Goal: Information Seeking & Learning: Learn about a topic

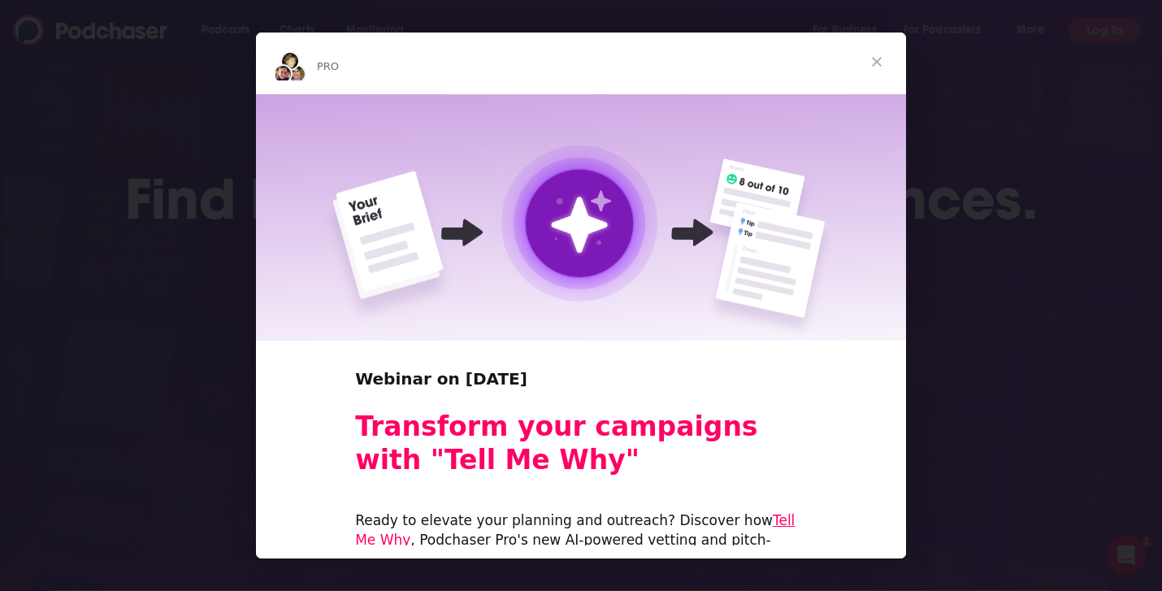
click at [876, 63] on span "Close" at bounding box center [877, 62] width 59 height 59
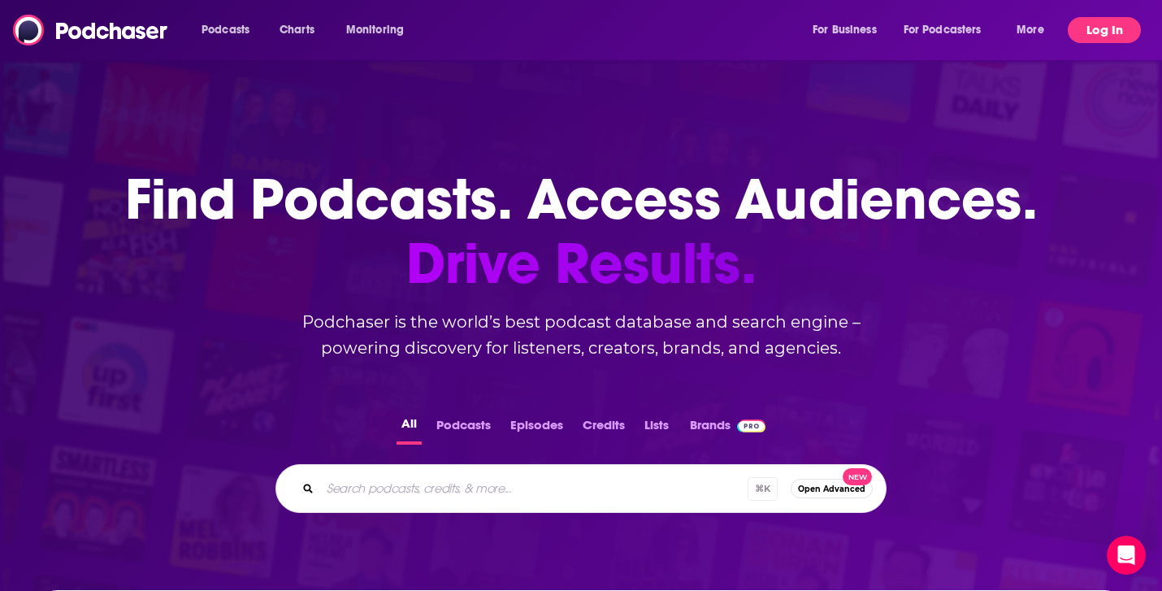
click at [1090, 41] on button "Log In" at bounding box center [1104, 30] width 73 height 26
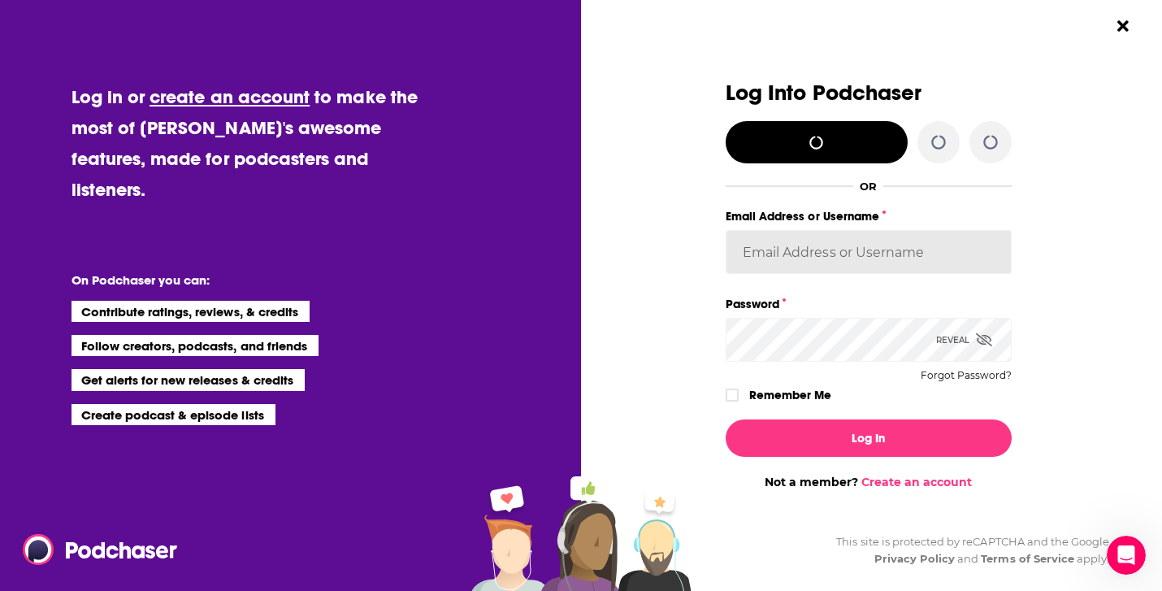
type input "[PERSON_NAME][EMAIL_ADDRESS][PERSON_NAME][DOMAIN_NAME]"
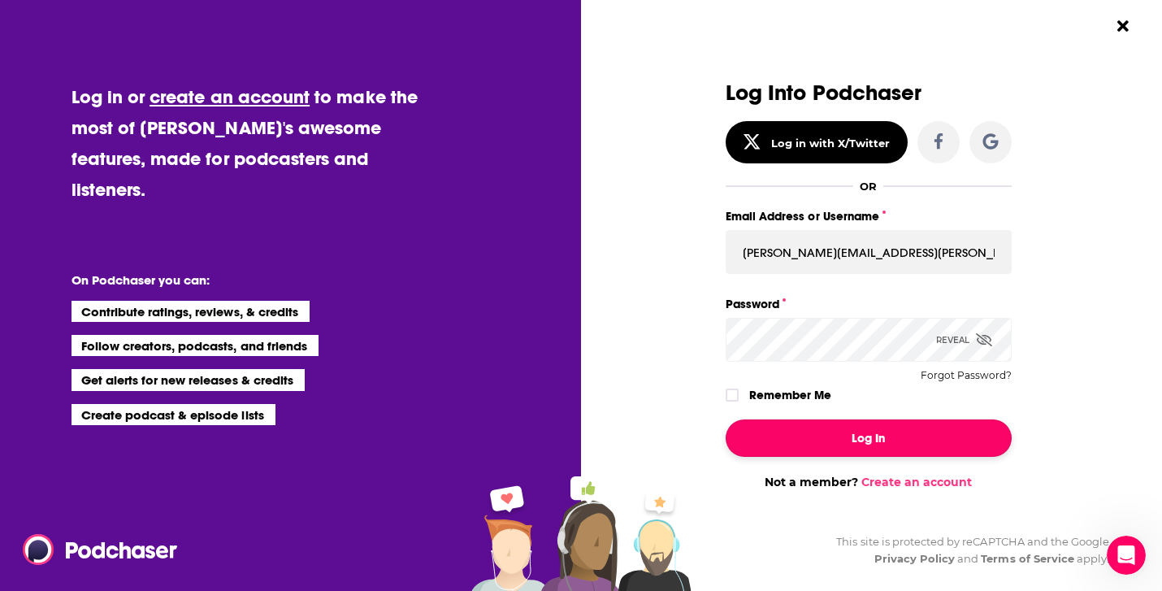
click at [847, 431] on button "Log In" at bounding box center [869, 437] width 286 height 37
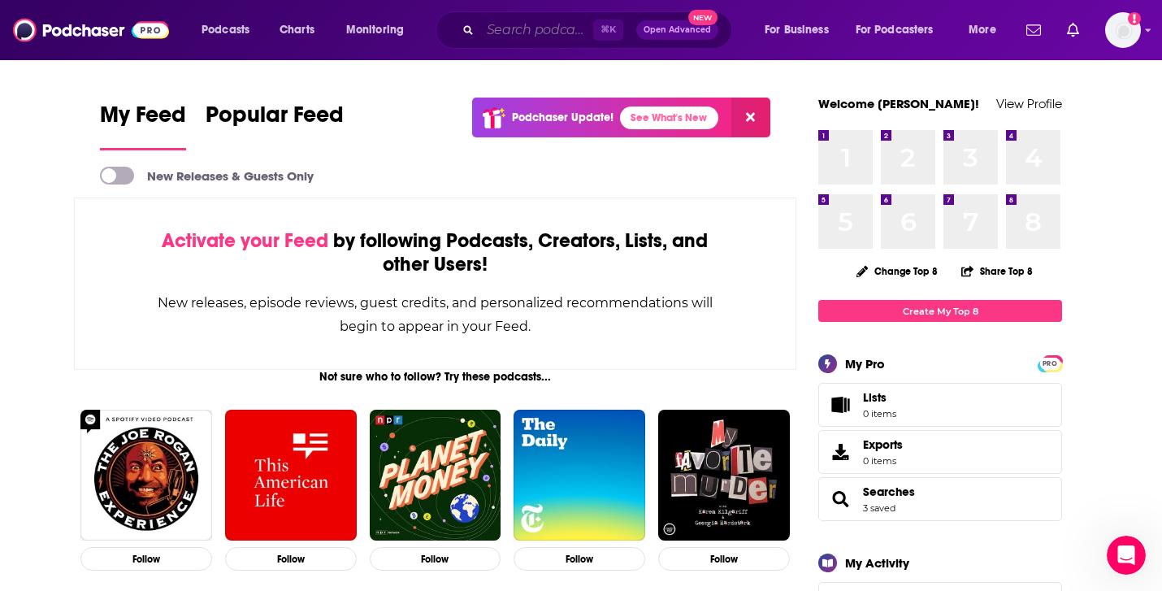
click at [534, 33] on input "Search podcasts, credits, & more..." at bounding box center [536, 30] width 113 height 26
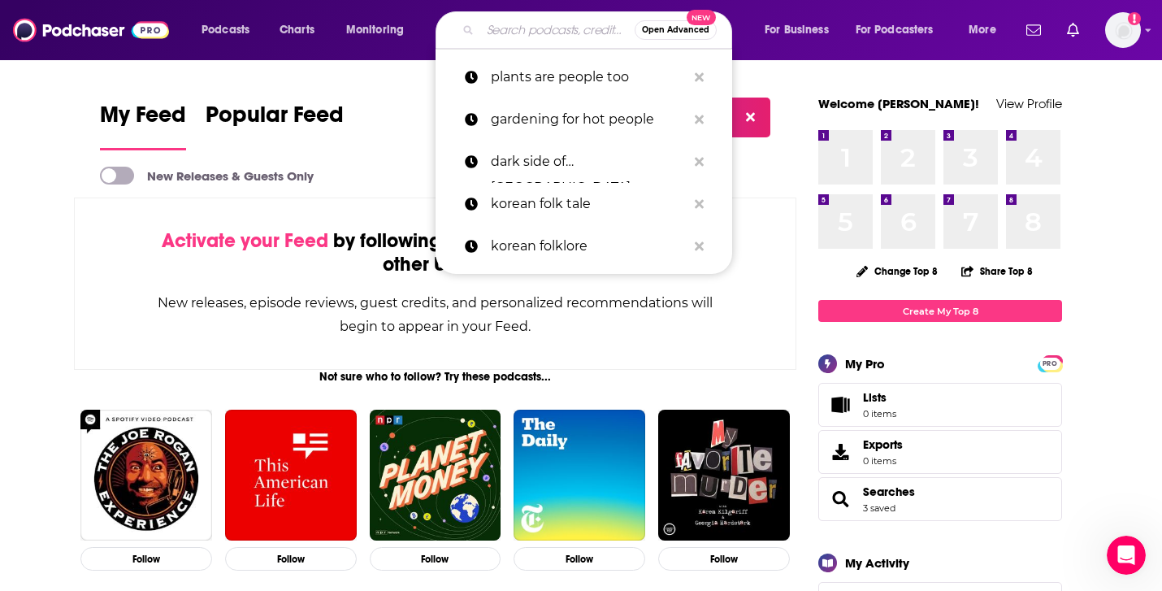
paste input "Drama-Free Healthy Living With [PERSON_NAME]"
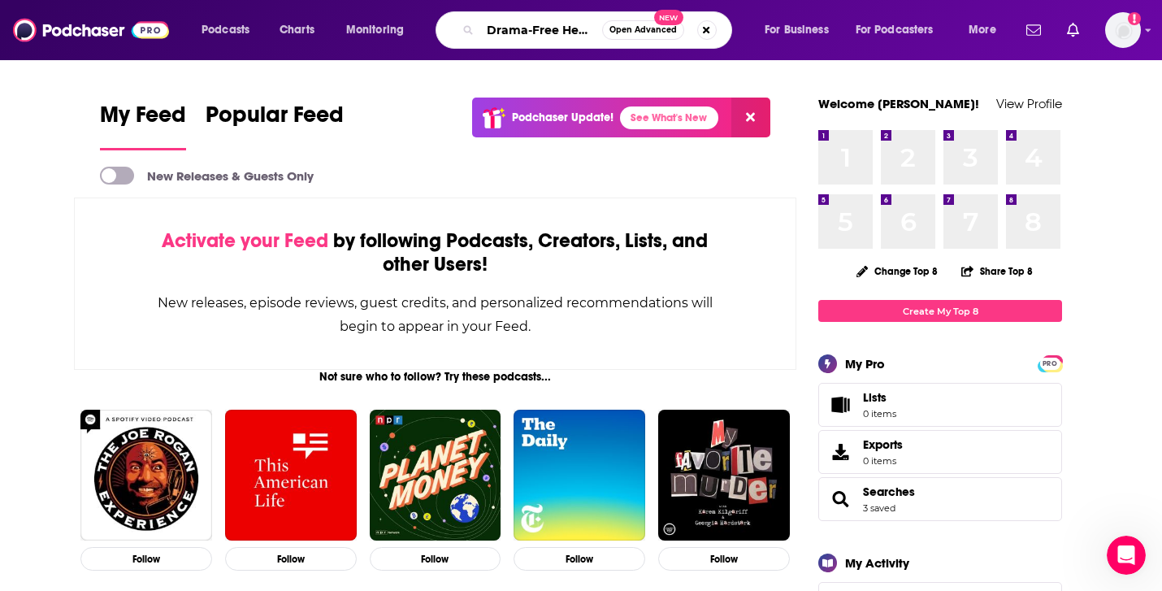
scroll to position [0, 165]
type input "Drama-Free Healthy Living With [PERSON_NAME]"
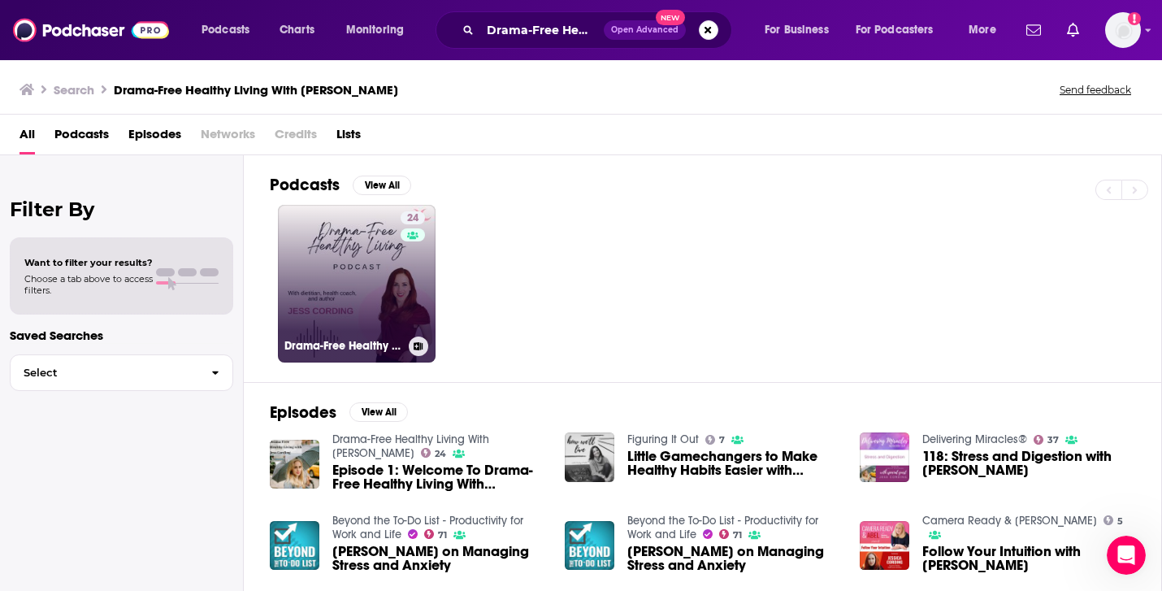
click at [308, 206] on link "24 Drama-Free Healthy Living With [PERSON_NAME]" at bounding box center [357, 284] width 158 height 158
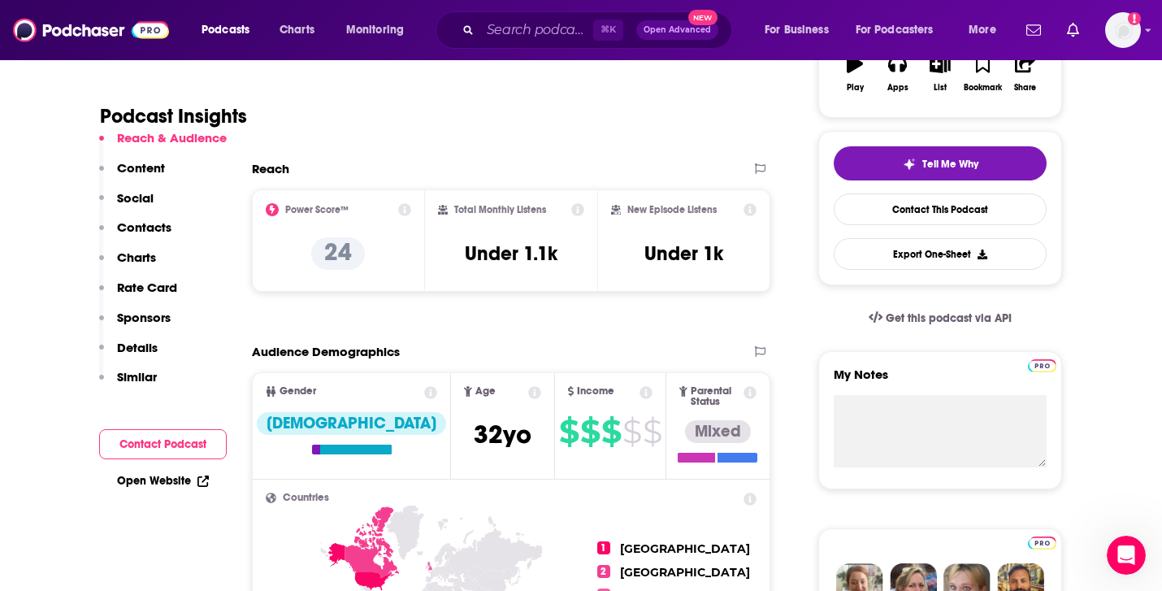
scroll to position [309, 0]
drag, startPoint x: 456, startPoint y: 208, endPoint x: 568, endPoint y: 252, distance: 120.4
click at [568, 252] on div "Total Monthly Listens Under 1.1k" at bounding box center [511, 239] width 147 height 75
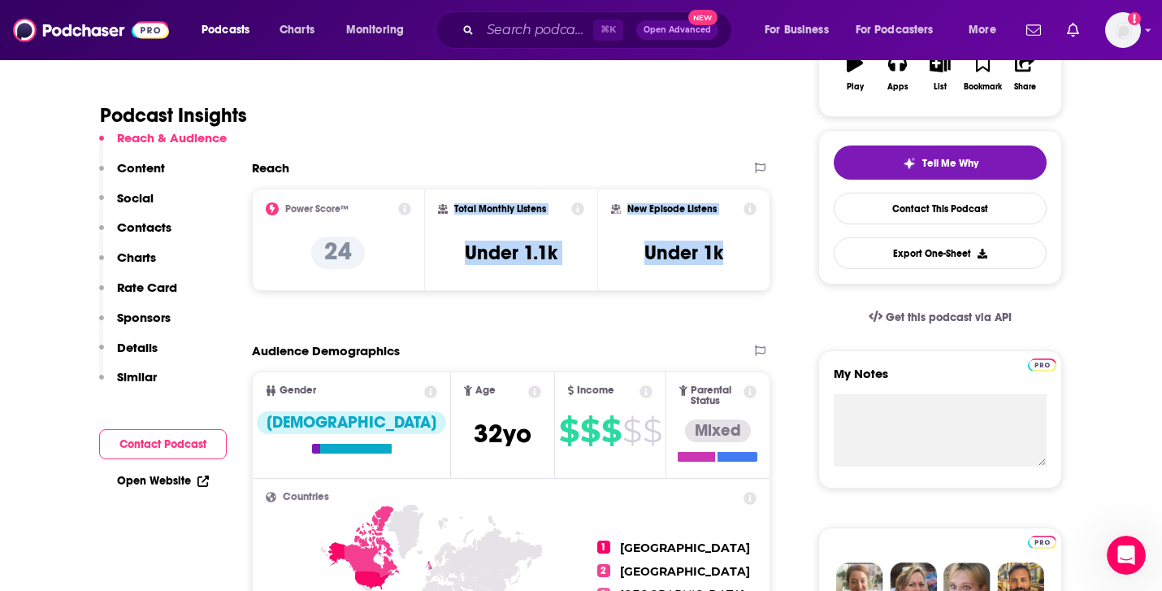
drag, startPoint x: 729, startPoint y: 255, endPoint x: 451, endPoint y: 208, distance: 281.9
click at [451, 208] on div "Power Score™ 24 Total Monthly Listens Under 1.1k New Episode Listens Under 1k" at bounding box center [511, 240] width 519 height 102
copy div "Total Monthly Listens Under 1.1k New Episode Listens Under 1k"
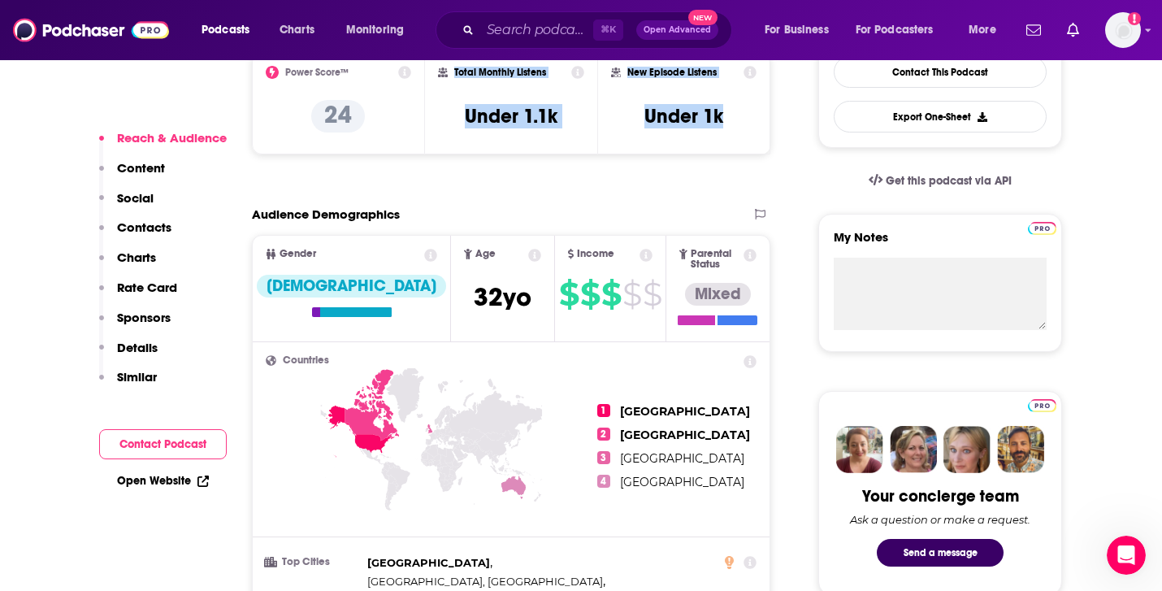
scroll to position [459, 0]
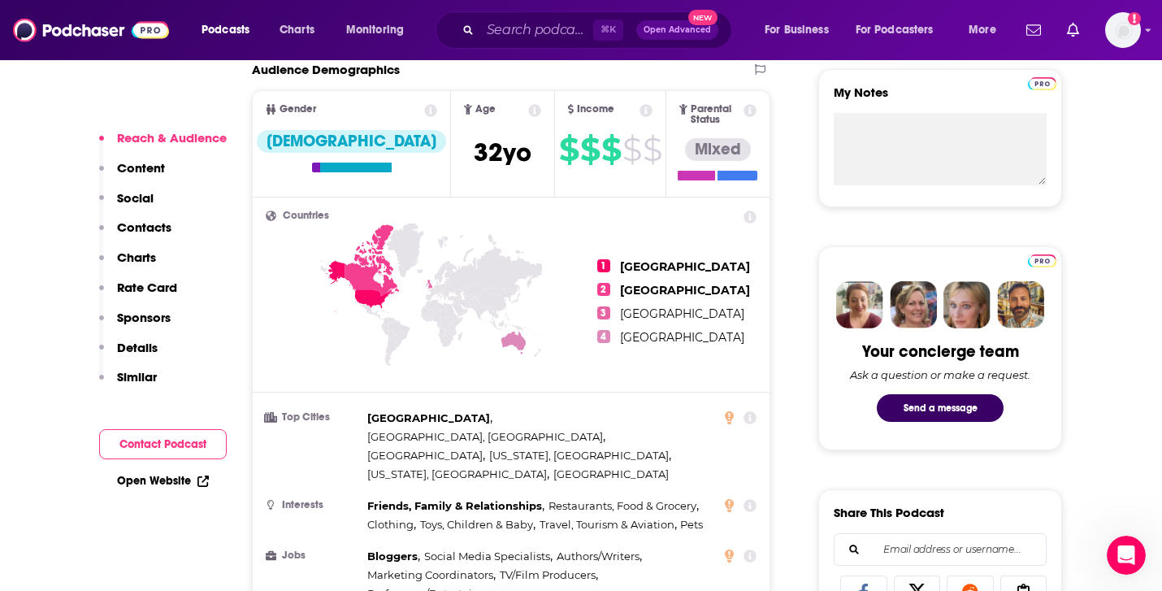
scroll to position [600, 0]
